Goal: Information Seeking & Learning: Check status

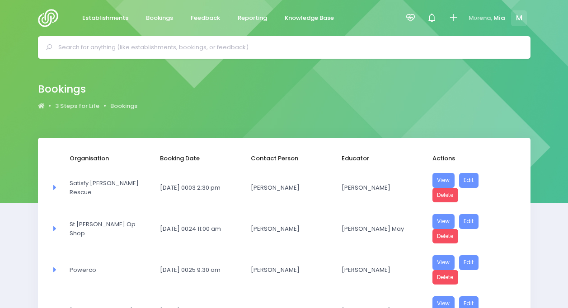
select select "20"
click at [416, 12] on div at bounding box center [411, 18] width 20 height 20
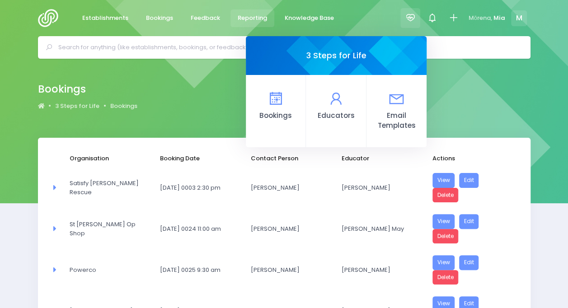
click at [240, 12] on link "Reporting" at bounding box center [253, 18] width 44 height 18
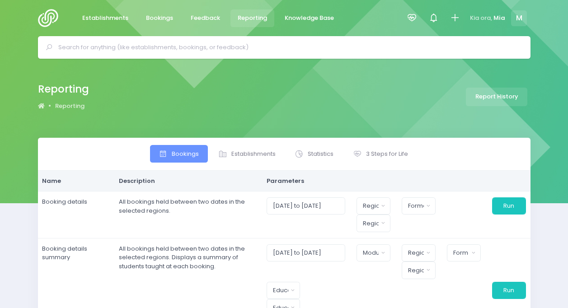
select select
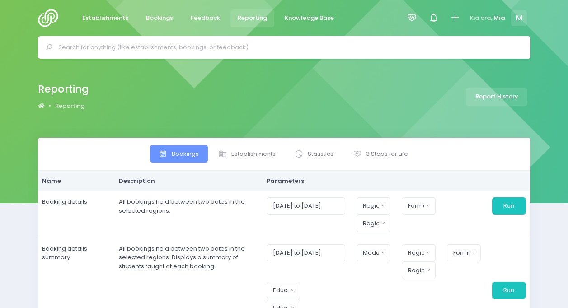
select select
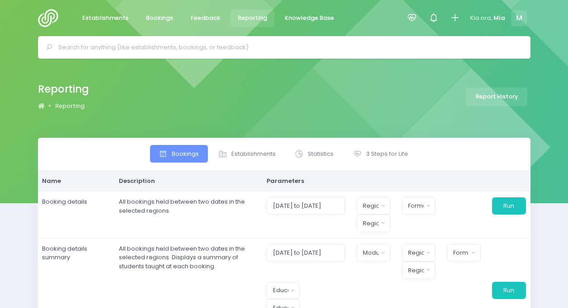
select select
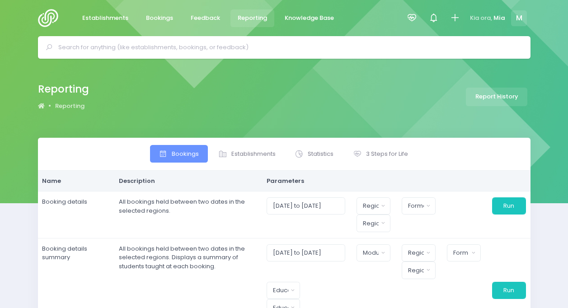
select select
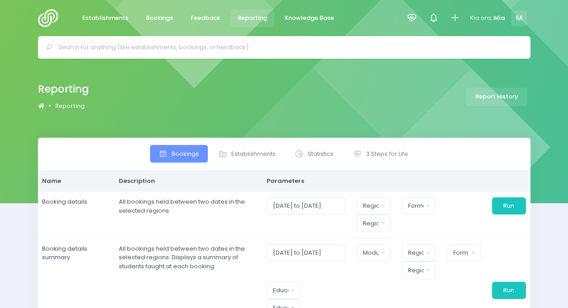
select select
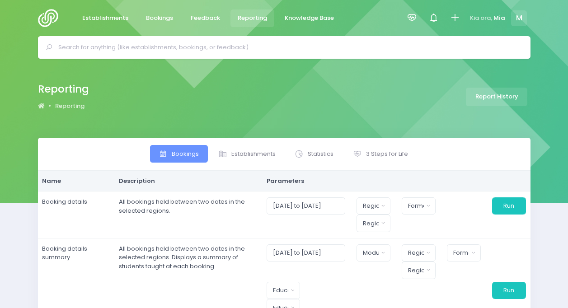
select select
click at [377, 158] on span "3 Steps for Life" at bounding box center [387, 154] width 42 height 9
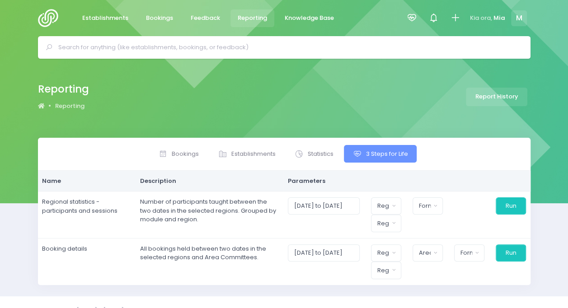
scroll to position [15, 0]
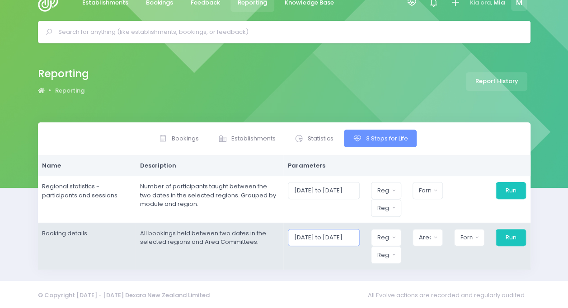
click at [320, 230] on input "01/08/2025 to 31/08/2025" at bounding box center [324, 237] width 72 height 17
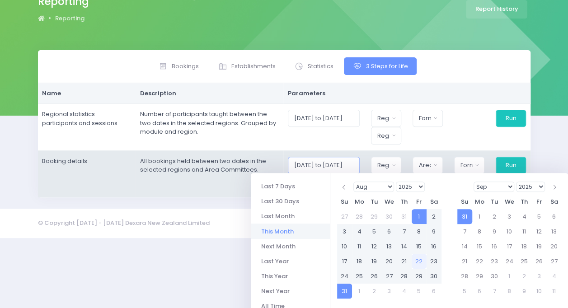
scroll to position [90, 0]
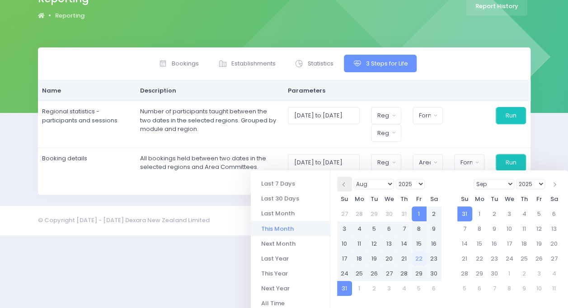
click at [347, 183] on th at bounding box center [344, 184] width 15 height 15
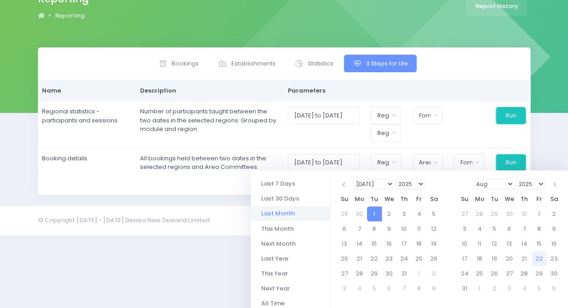
click at [289, 212] on li "Last Month" at bounding box center [290, 213] width 79 height 15
type input "01/07/2025 to 31/07/2025"
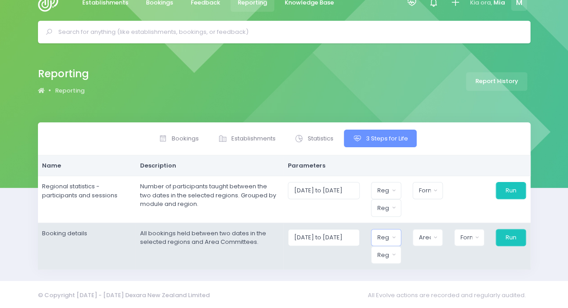
click at [389, 237] on div "Region" at bounding box center [383, 237] width 12 height 9
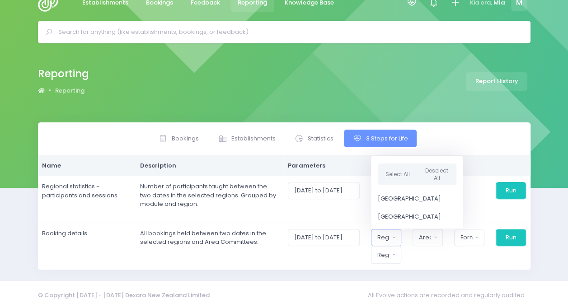
click at [346, 288] on div "© Copyright 2015 - 2025 Dexara New Zealand Limited All Evolve actions are recor…" at bounding box center [284, 296] width 515 height 18
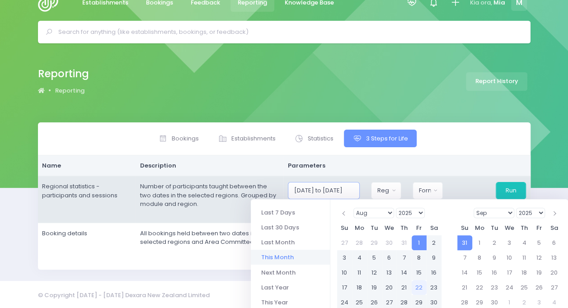
click at [334, 194] on input "01/08/2025 to 31/08/2025" at bounding box center [324, 190] width 72 height 17
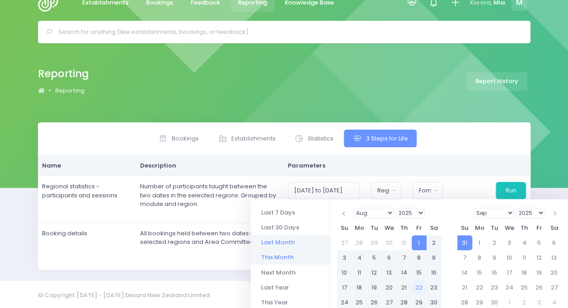
click at [273, 245] on li "Last Month" at bounding box center [290, 242] width 79 height 15
type input "01/07/2025 to 31/07/2025"
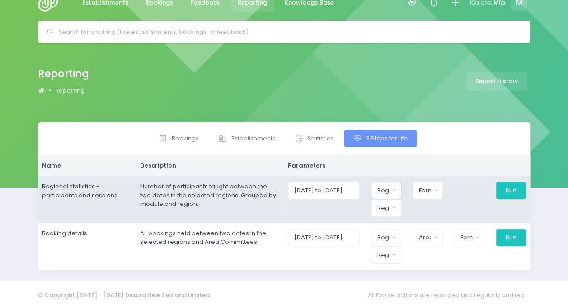
click at [378, 193] on button "Region" at bounding box center [386, 190] width 30 height 17
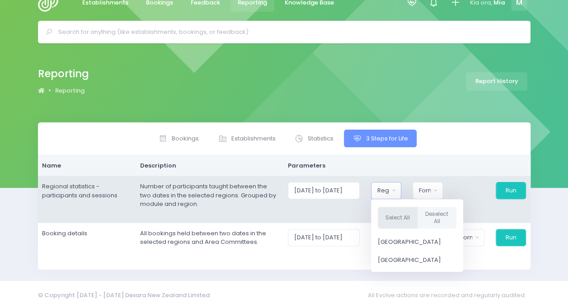
click at [399, 217] on button "Select All" at bounding box center [398, 218] width 40 height 22
select select "Northern"
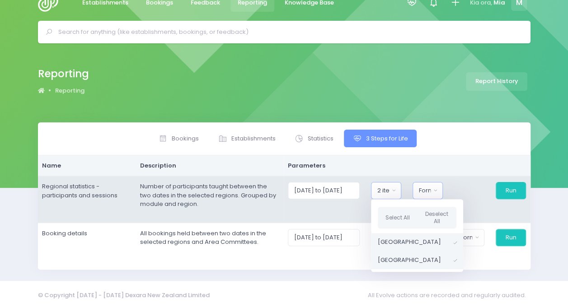
click at [437, 184] on button "Format" at bounding box center [428, 190] width 30 height 17
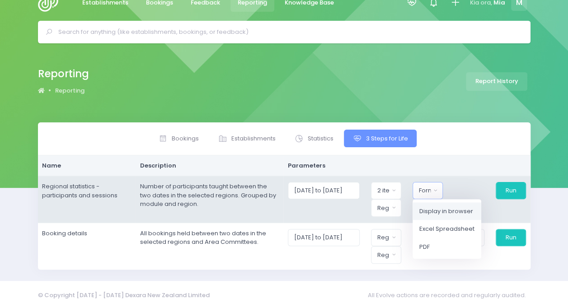
click at [438, 203] on link "Display in browser" at bounding box center [447, 212] width 69 height 18
select select "web"
click at [383, 207] on div "Region" at bounding box center [383, 208] width 12 height 9
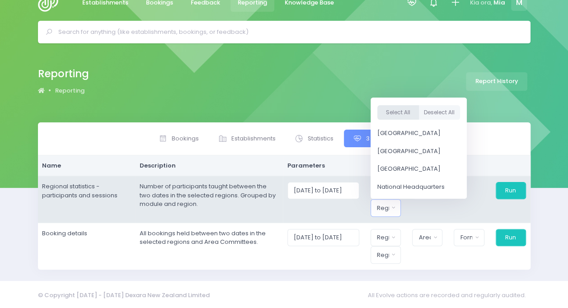
click at [397, 109] on button "Select All" at bounding box center [398, 112] width 42 height 15
select select "Northern"
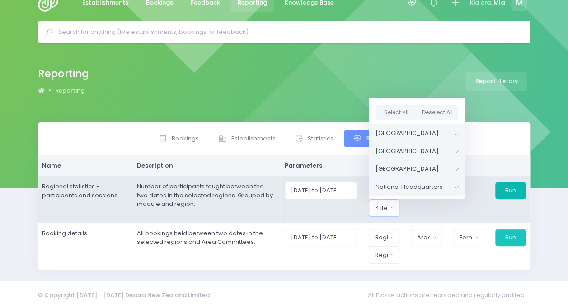
click at [513, 187] on button "Run" at bounding box center [510, 190] width 31 height 17
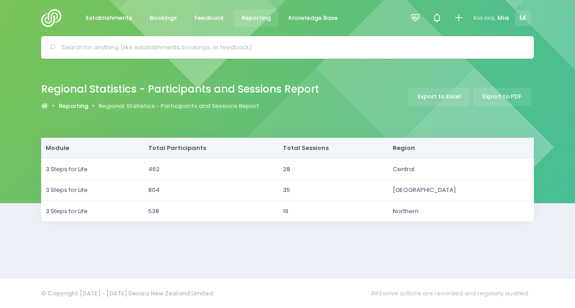
click at [77, 104] on link "Reporting" at bounding box center [73, 106] width 29 height 9
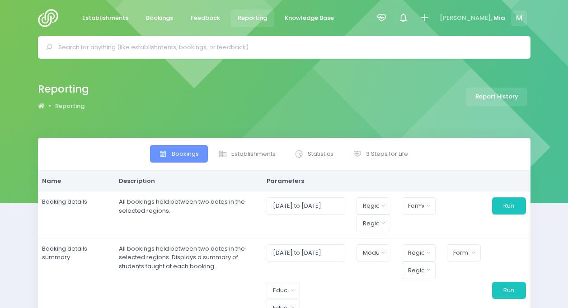
select select
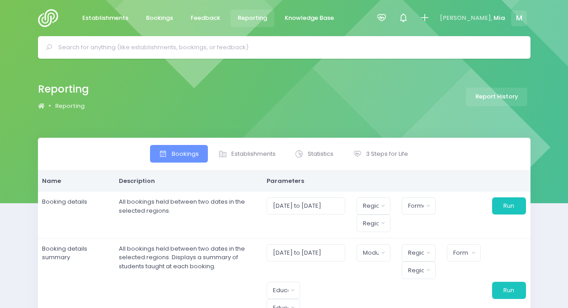
select select
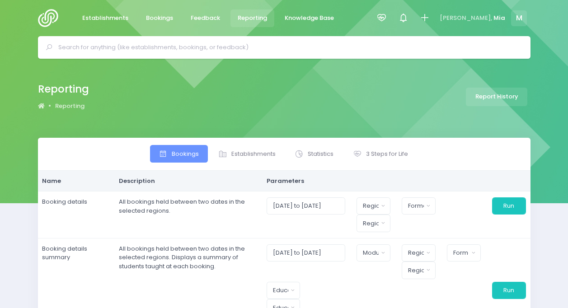
select select
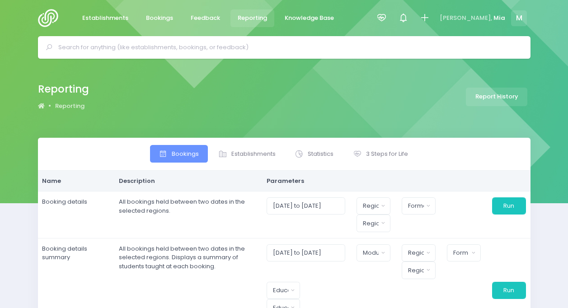
select select
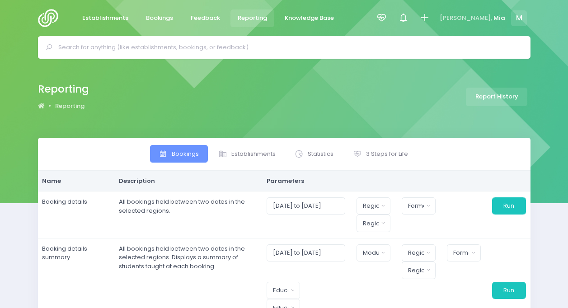
select select
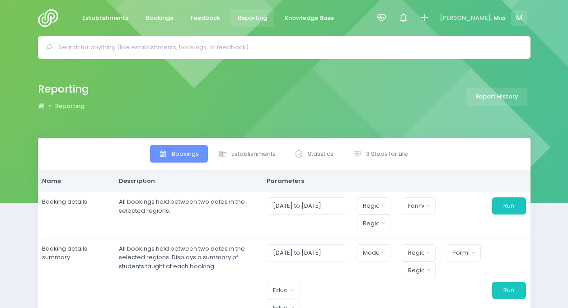
select select
click at [370, 149] on link "3 Steps for Life" at bounding box center [380, 154] width 73 height 18
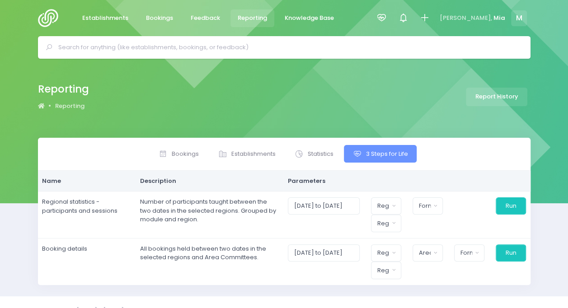
scroll to position [15, 0]
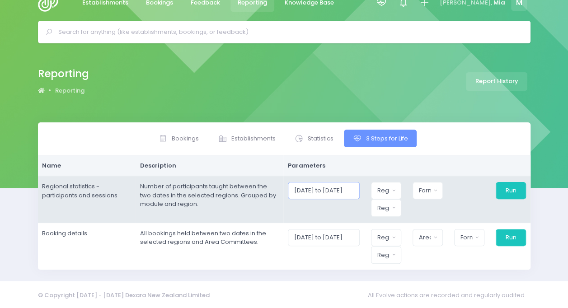
click at [346, 187] on input "01/08/2025 to 31/08/2025" at bounding box center [324, 190] width 72 height 17
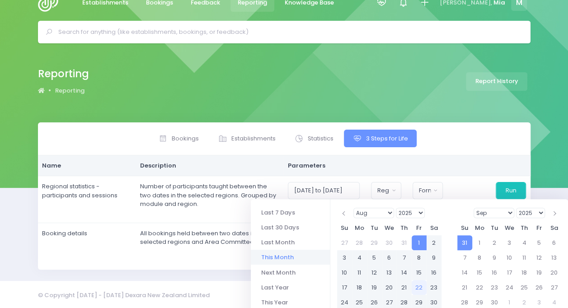
click at [285, 259] on li "This Month" at bounding box center [290, 257] width 79 height 15
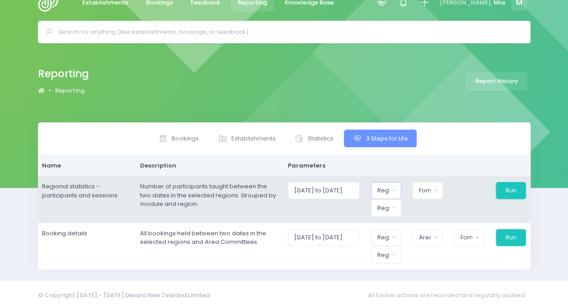
click at [395, 192] on button "Region" at bounding box center [386, 190] width 30 height 17
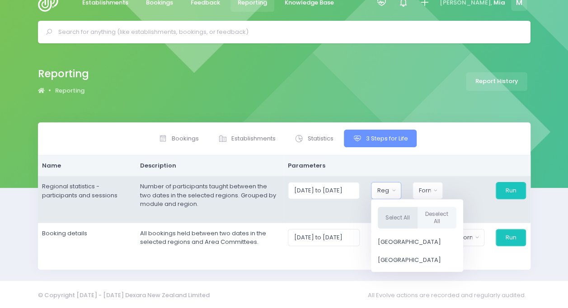
click at [405, 213] on button "Select All" at bounding box center [398, 218] width 40 height 22
select select "Northern"
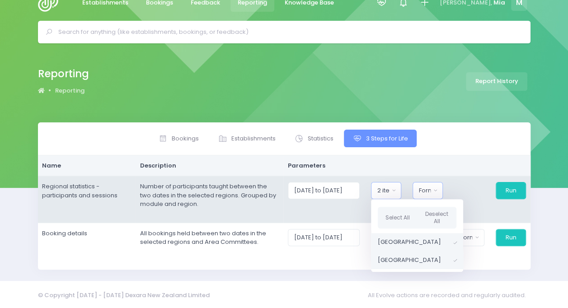
click at [431, 193] on div "Format" at bounding box center [425, 190] width 12 height 9
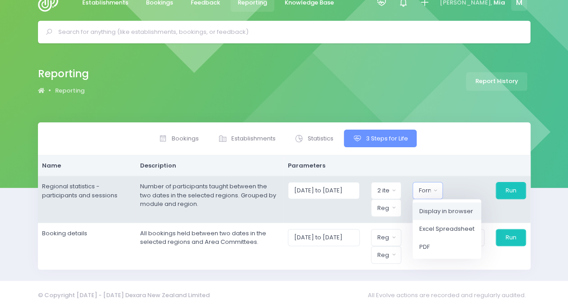
click at [441, 215] on span "Display in browser" at bounding box center [447, 211] width 54 height 9
select select "web"
click at [389, 209] on div "Region" at bounding box center [383, 208] width 12 height 9
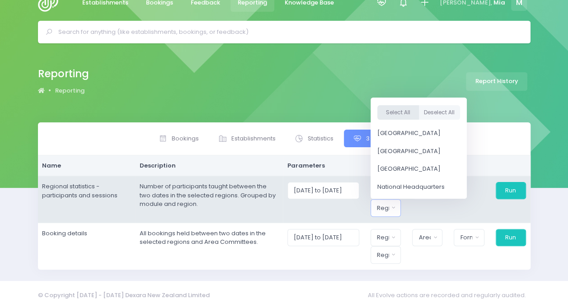
click at [396, 108] on button "Select All" at bounding box center [398, 112] width 42 height 15
select select "Northern"
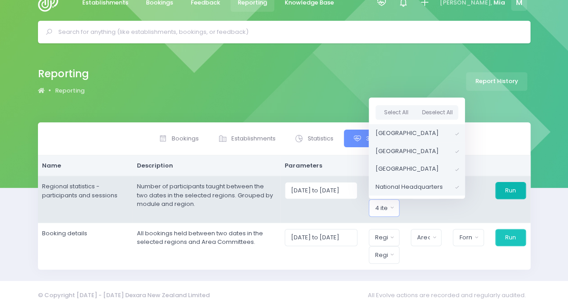
click at [503, 191] on button "Run" at bounding box center [510, 190] width 31 height 17
